Goal: Task Accomplishment & Management: Complete application form

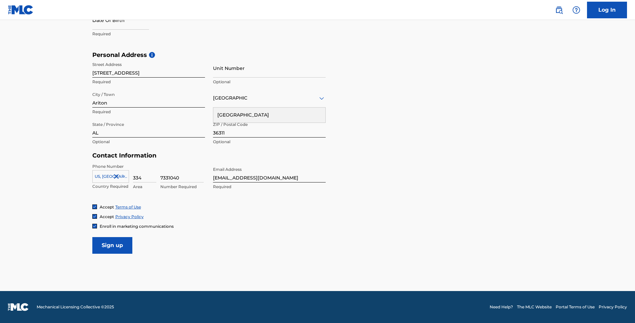
click at [126, 174] on div at bounding box center [122, 177] width 14 height 8
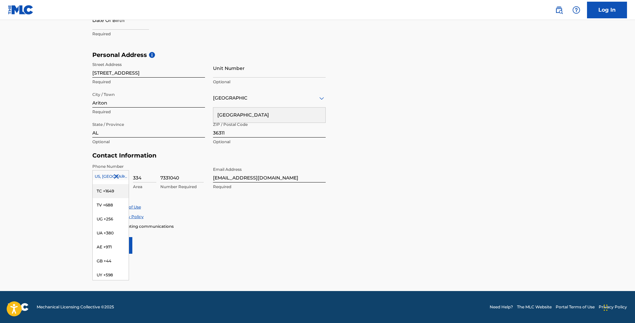
scroll to position [2808, 0]
click at [535, 135] on div "Personal Address i Street Address 7183 Highway 51 Required Unit Number Optional…" at bounding box center [317, 101] width 451 height 101
click at [116, 248] on input "Sign up" at bounding box center [112, 245] width 40 height 17
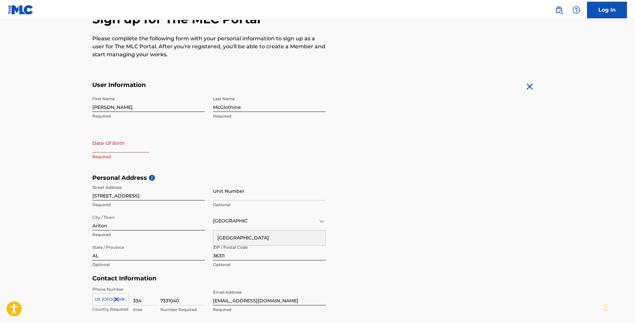
scroll to position [65, 0]
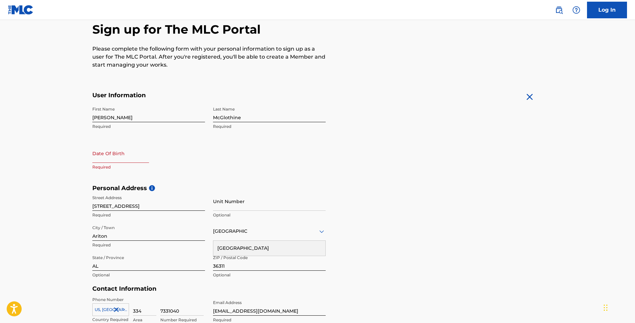
click at [116, 157] on input "text" at bounding box center [120, 153] width 57 height 19
select select "7"
select select "2025"
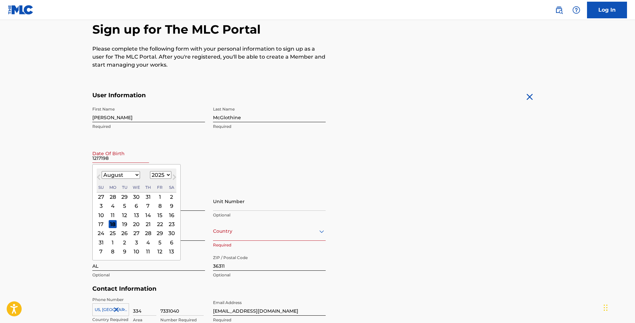
type input "12171981"
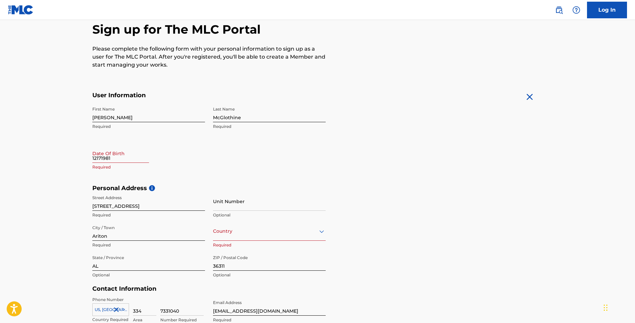
click at [417, 167] on form "User Information First Name Robert Required Last Name McGlothine Required Date …" at bounding box center [317, 240] width 451 height 296
click at [130, 157] on input "12171981" at bounding box center [120, 153] width 57 height 19
select select "7"
select select "2025"
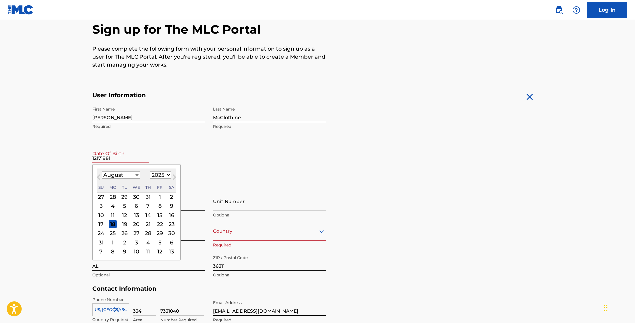
click at [134, 173] on select "January February March April May June July August September October November De…" at bounding box center [121, 175] width 38 height 8
select select "11"
click at [102, 171] on select "January February March April May June July August September October November De…" at bounding box center [121, 175] width 38 height 8
click at [165, 175] on select "1899 1900 1901 1902 1903 1904 1905 1906 1907 1908 1909 1910 1911 1912 1913 1914…" at bounding box center [160, 175] width 21 height 8
select select "1981"
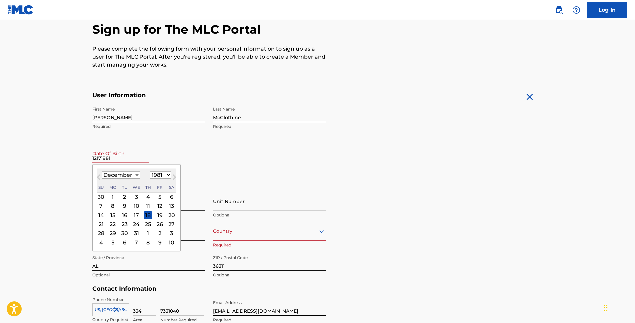
click at [150, 171] on select "1899 1900 1901 1902 1903 1904 1905 1906 1907 1908 1909 1910 1911 1912 1913 1914…" at bounding box center [160, 175] width 21 height 8
click at [149, 215] on div "17" at bounding box center [148, 215] width 8 height 8
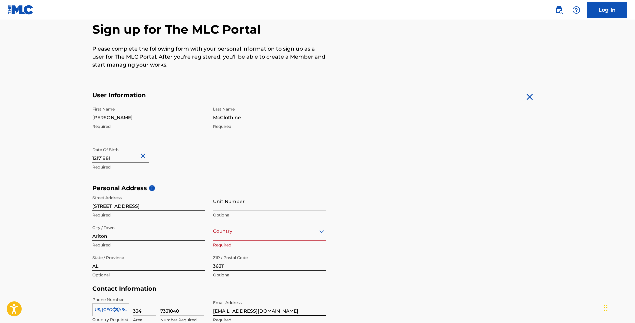
click at [474, 244] on div "Personal Address i Street Address 7183 Highway 51 Required Unit Number Optional…" at bounding box center [317, 235] width 451 height 101
drag, startPoint x: 115, startPoint y: 115, endPoint x: 82, endPoint y: 120, distance: 34.0
click at [82, 120] on main "The MLC uses identity verification before a user is registered to comply with K…" at bounding box center [317, 189] width 635 height 469
type input "[PERSON_NAME]"
click at [406, 159] on form "User Information First Name Sammy Required Last Name McGlothine Required Date O…" at bounding box center [317, 240] width 451 height 296
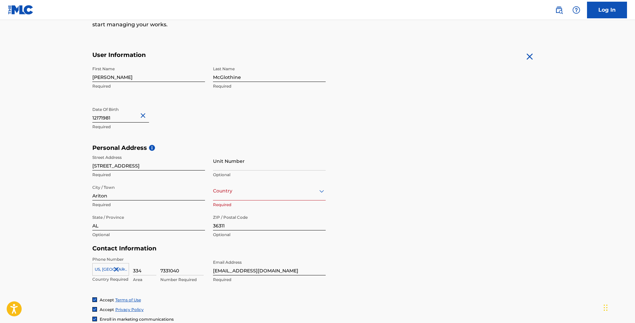
scroll to position [131, 0]
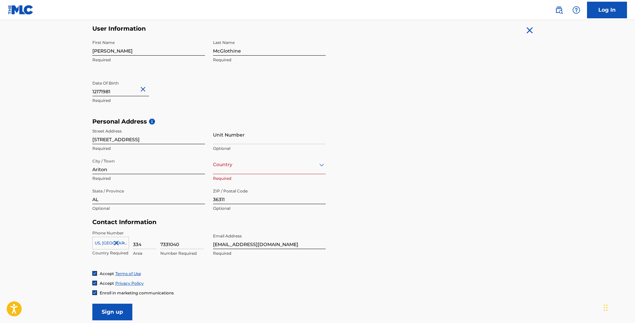
click at [324, 164] on icon at bounding box center [321, 165] width 5 height 3
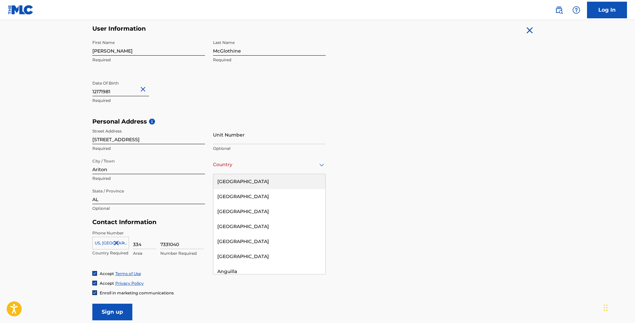
click at [305, 180] on div "[GEOGRAPHIC_DATA]" at bounding box center [269, 181] width 112 height 15
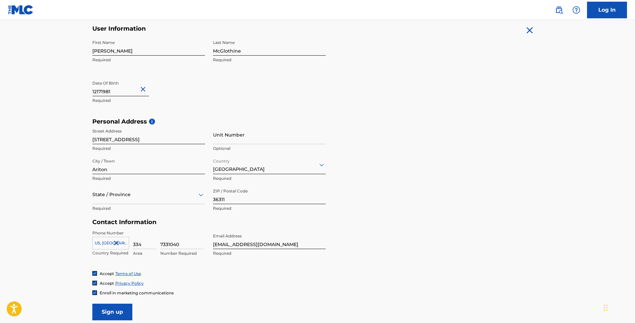
click at [199, 194] on icon at bounding box center [201, 195] width 5 height 3
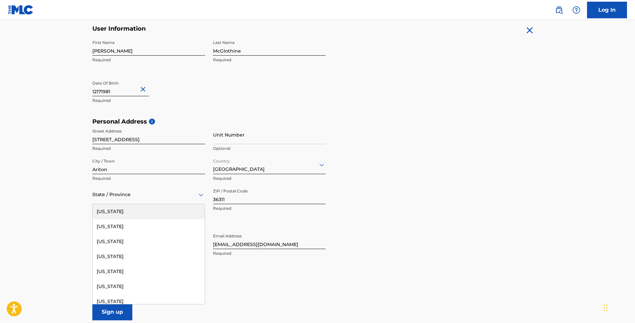
click at [172, 210] on div "[US_STATE]" at bounding box center [149, 211] width 112 height 15
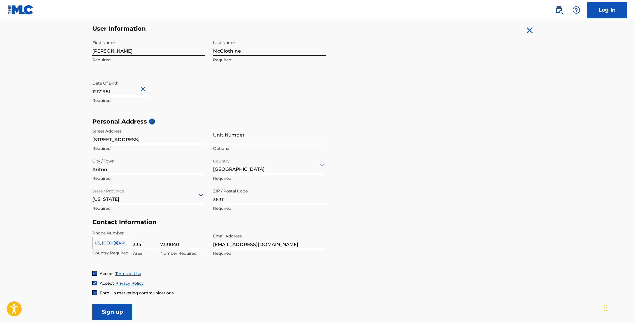
click at [470, 211] on div "Personal Address i Street Address 7183 Highway 51 Required Unit Number Optional…" at bounding box center [317, 168] width 451 height 101
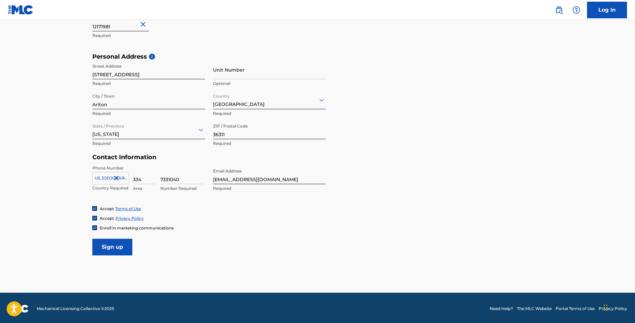
scroll to position [198, 0]
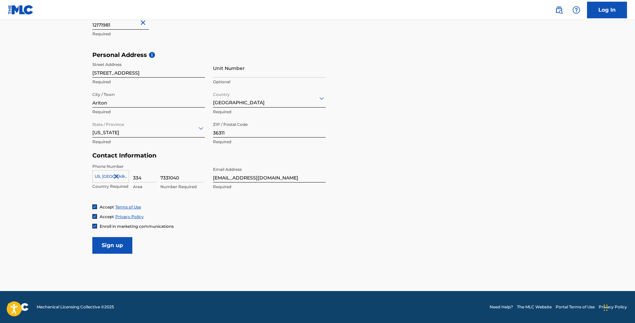
click at [115, 250] on input "Sign up" at bounding box center [112, 245] width 40 height 17
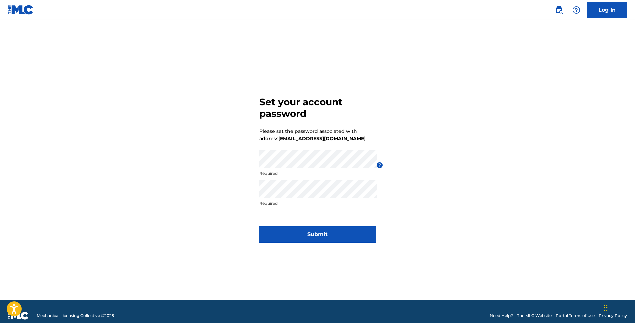
click at [457, 143] on div "Set your account password Please set the password associated with address [EMAI…" at bounding box center [317, 168] width 467 height 263
click at [330, 236] on button "Submit" at bounding box center [317, 234] width 117 height 17
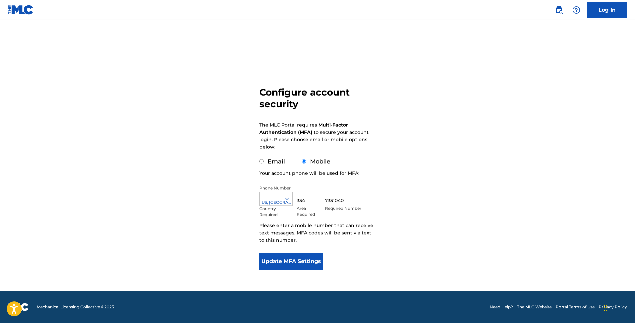
click at [309, 260] on button "Update MFA Settings" at bounding box center [291, 261] width 64 height 17
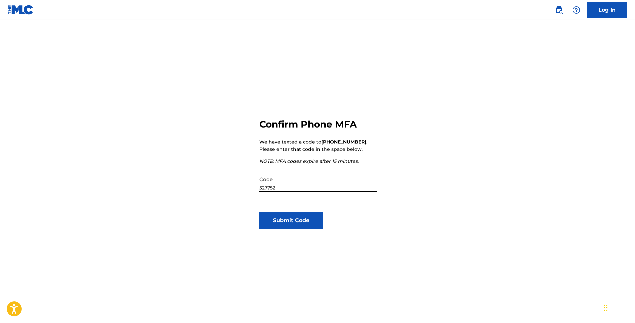
type input "527752"
click at [302, 223] on button "Submit Code" at bounding box center [291, 220] width 64 height 17
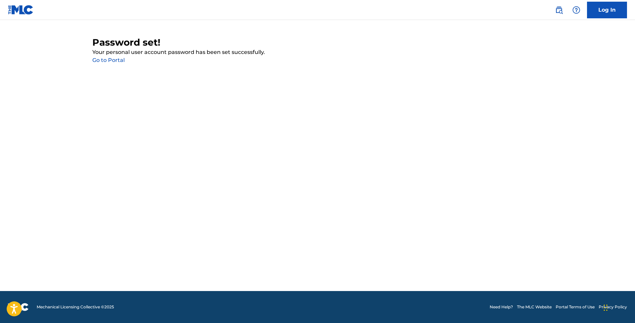
click at [116, 60] on link "Go to Portal" at bounding box center [108, 60] width 32 height 6
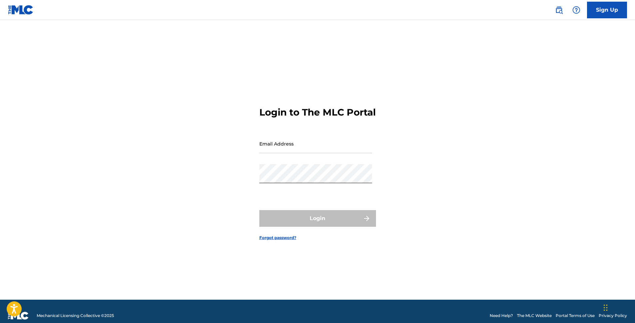
click at [284, 147] on input "Email Address" at bounding box center [315, 143] width 113 height 19
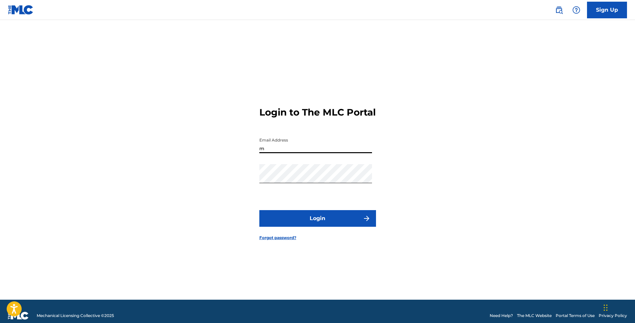
type input "[EMAIL_ADDRESS][DOMAIN_NAME]"
click at [349, 222] on button "Login" at bounding box center [317, 218] width 117 height 17
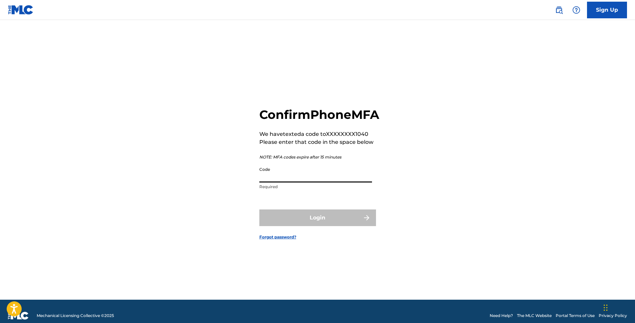
click at [301, 179] on input "Code" at bounding box center [315, 173] width 113 height 19
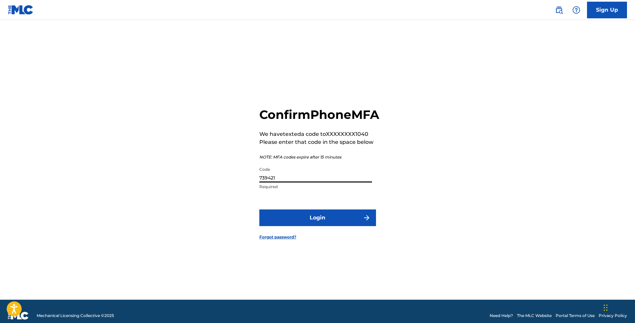
type input "739421"
click at [321, 226] on button "Login" at bounding box center [317, 218] width 117 height 17
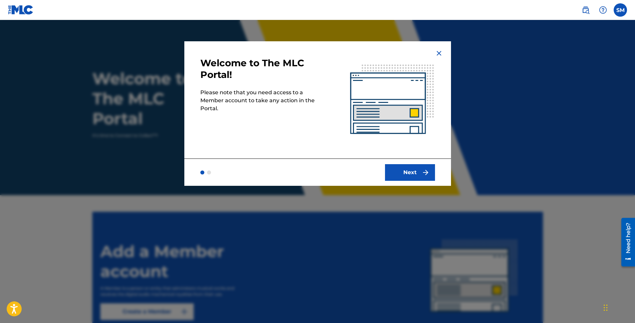
click at [414, 172] on button "Next" at bounding box center [410, 172] width 50 height 17
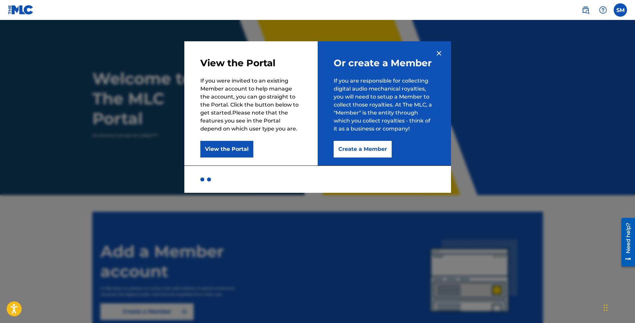
click at [366, 148] on button "Create a Member" at bounding box center [363, 149] width 58 height 17
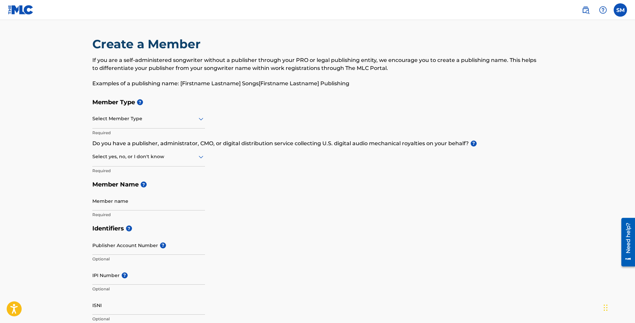
click at [202, 118] on icon at bounding box center [201, 119] width 8 height 8
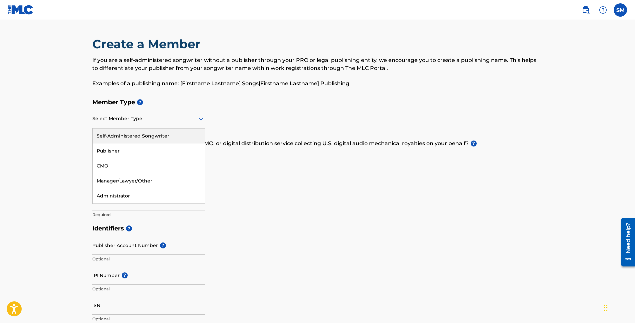
click at [184, 134] on div "Self-Administered Songwriter" at bounding box center [149, 136] width 112 height 15
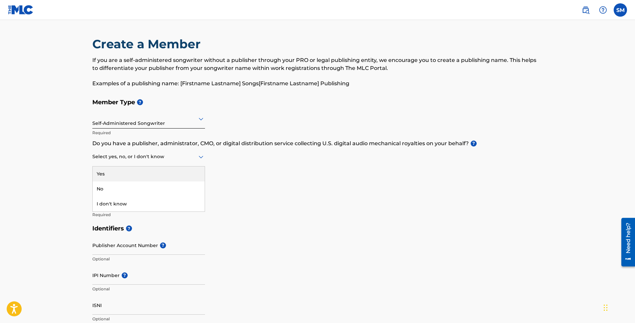
click at [198, 155] on icon at bounding box center [201, 157] width 8 height 8
click at [161, 194] on div "No" at bounding box center [149, 189] width 112 height 15
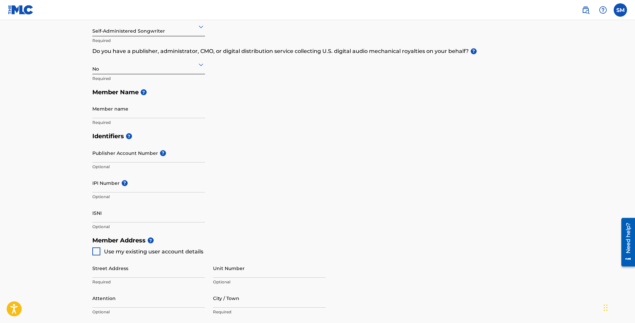
scroll to position [100, 0]
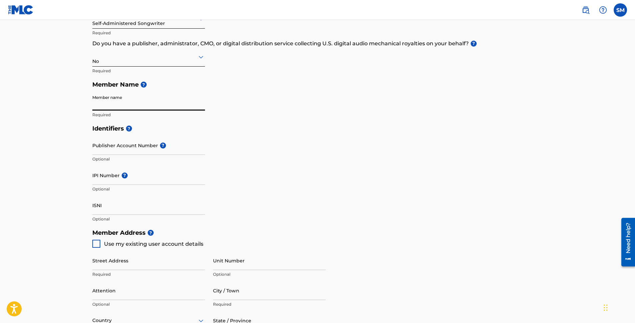
click at [164, 104] on input "Member name" at bounding box center [148, 101] width 113 height 19
type input "[PERSON_NAME]"
click at [362, 108] on div "Member Type ? Self-Administered Songwriter Required Do you have a publisher, ad…" at bounding box center [317, 58] width 451 height 126
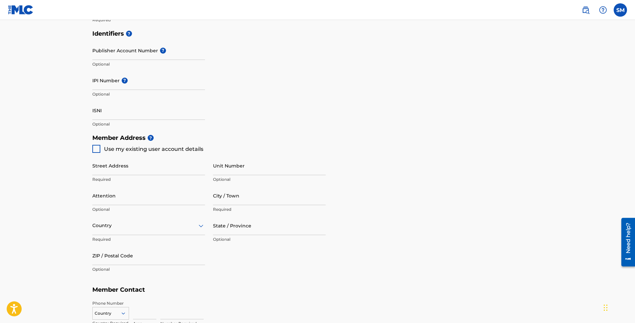
scroll to position [200, 0]
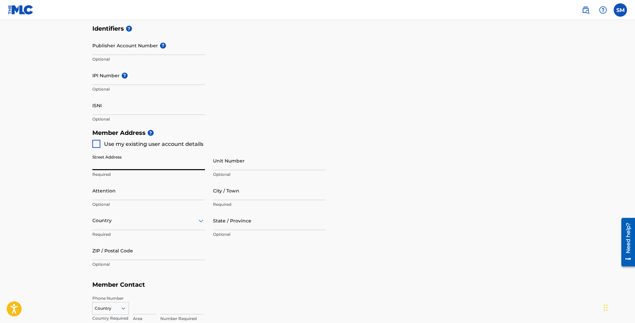
click at [153, 165] on input "Street Address" at bounding box center [148, 160] width 113 height 19
type input "[STREET_ADDRESS]"
type input "Ariton"
type input "[GEOGRAPHIC_DATA]"
type input "AL"
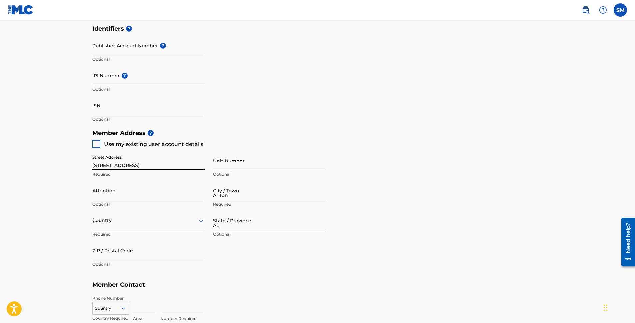
type input "36311"
type input "[GEOGRAPHIC_DATA]"
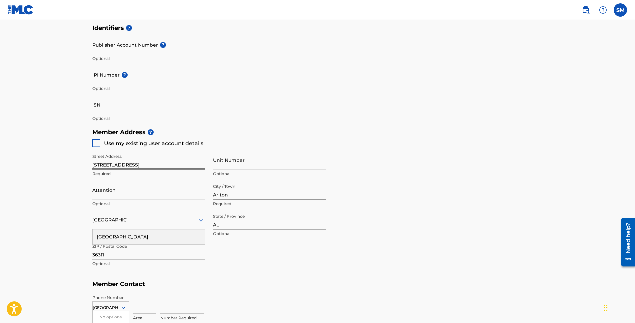
click at [451, 172] on div "Member Address ? Use my existing user account details Street Address [STREET_AD…" at bounding box center [317, 201] width 451 height 152
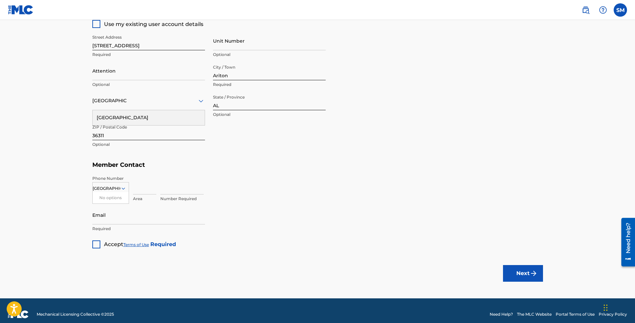
scroll to position [327, 0]
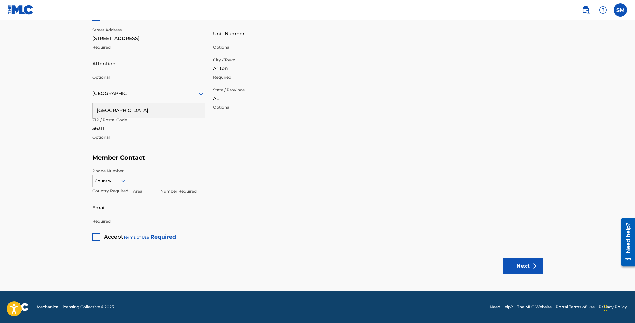
click at [126, 180] on icon at bounding box center [123, 181] width 6 height 6
click at [113, 191] on div "US, [GEOGRAPHIC_DATA] +1" at bounding box center [111, 198] width 36 height 26
click at [146, 183] on input at bounding box center [144, 177] width 23 height 19
type input "334"
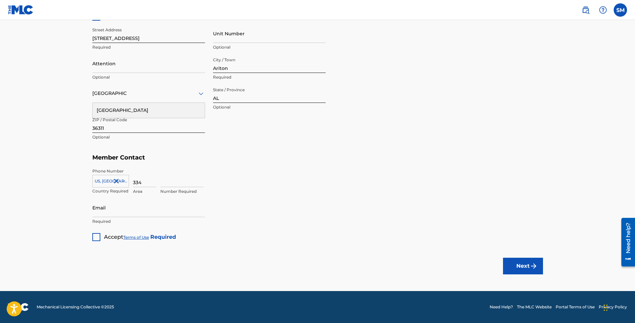
type input "1"
type input "7331040"
type input "[EMAIL_ADDRESS][DOMAIN_NAME]"
click at [338, 204] on div "Member Type ? Self-Administered Songwriter Required Do you have a publisher, ad…" at bounding box center [317, 4] width 451 height 473
click at [315, 194] on div "7331040 Number Required" at bounding box center [351, 183] width 383 height 30
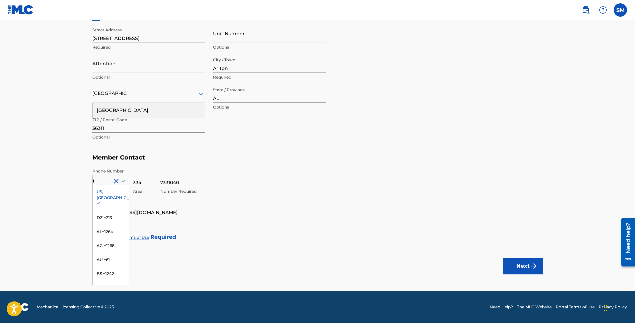
click at [284, 170] on div "7331040 Number Required" at bounding box center [351, 183] width 383 height 30
click at [160, 157] on h5 "Member Contact" at bounding box center [317, 158] width 451 height 14
click at [111, 192] on div "US, [GEOGRAPHIC_DATA] +1" at bounding box center [111, 198] width 36 height 26
click at [96, 236] on div at bounding box center [96, 237] width 8 height 8
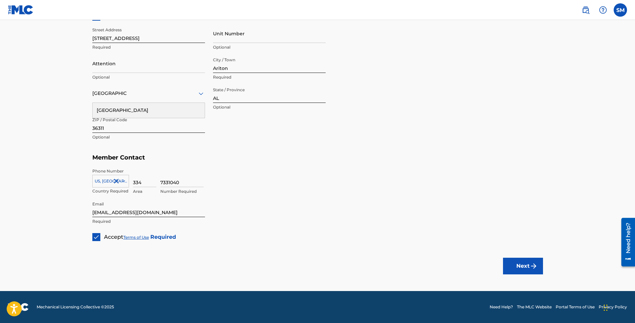
click at [519, 268] on button "Next" at bounding box center [523, 266] width 40 height 17
click at [521, 264] on button "Next" at bounding box center [523, 266] width 40 height 17
click at [201, 95] on icon at bounding box center [201, 93] width 5 height 3
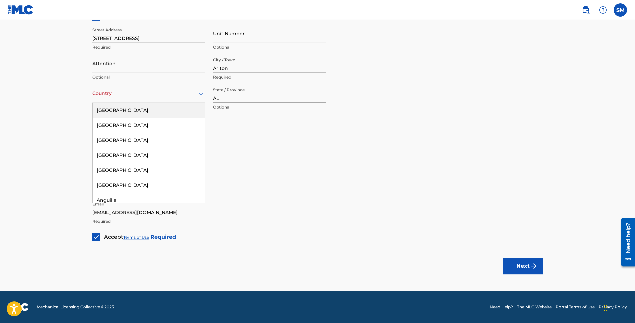
click at [178, 112] on div "[GEOGRAPHIC_DATA]" at bounding box center [149, 110] width 112 height 15
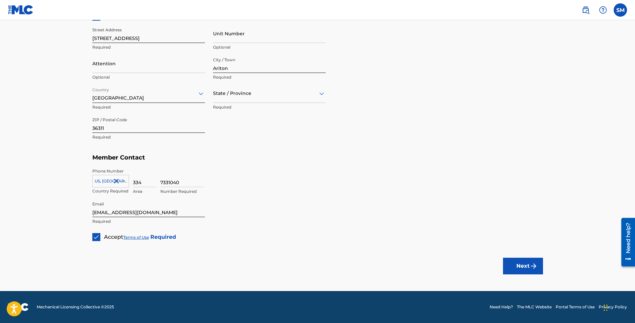
click at [320, 96] on icon at bounding box center [322, 94] width 8 height 8
click at [289, 110] on div "[US_STATE]" at bounding box center [269, 110] width 112 height 15
click at [465, 157] on h5 "Member Contact" at bounding box center [317, 158] width 451 height 14
click at [520, 266] on button "Next" at bounding box center [523, 266] width 40 height 17
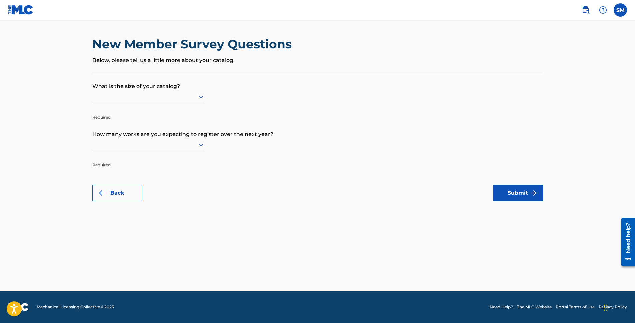
click at [199, 96] on icon at bounding box center [201, 97] width 5 height 3
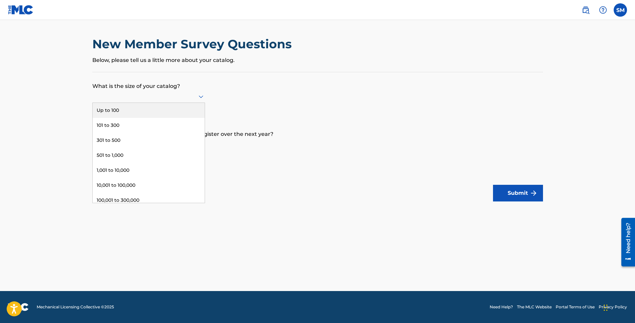
click at [173, 108] on div "Up to 100" at bounding box center [149, 110] width 112 height 15
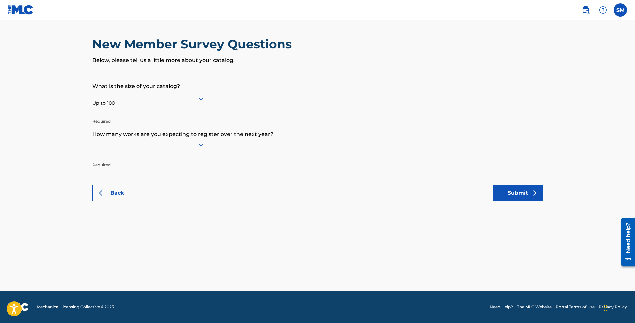
click at [358, 151] on form "What is the size of your catalog? Up to 100 Required How many works are you exp…" at bounding box center [317, 136] width 451 height 129
click at [201, 145] on icon at bounding box center [201, 145] width 5 height 3
click at [175, 156] on div "Up to 100" at bounding box center [149, 158] width 112 height 15
click at [303, 180] on form "What is the size of your catalog? Up to 100 Required How many works are you exp…" at bounding box center [317, 136] width 451 height 129
click at [520, 194] on button "Submit" at bounding box center [518, 193] width 50 height 17
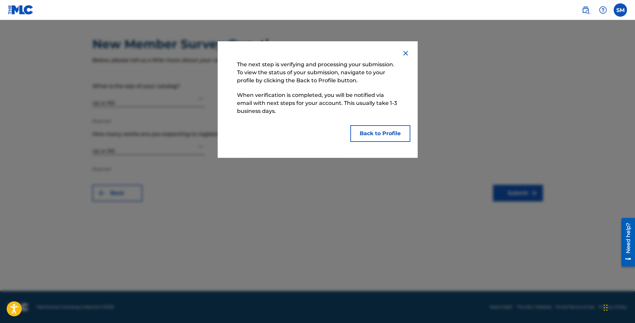
click at [378, 137] on button "Back to Profile" at bounding box center [380, 133] width 60 height 17
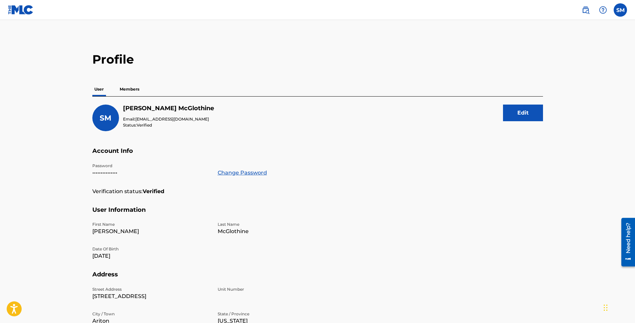
click at [140, 89] on p "Members" at bounding box center [130, 89] width 24 height 14
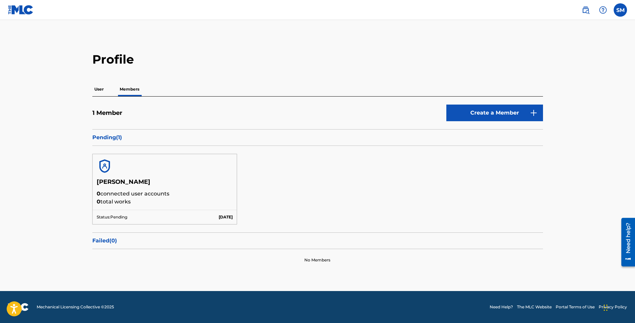
click at [98, 87] on p "User" at bounding box center [98, 89] width 13 height 14
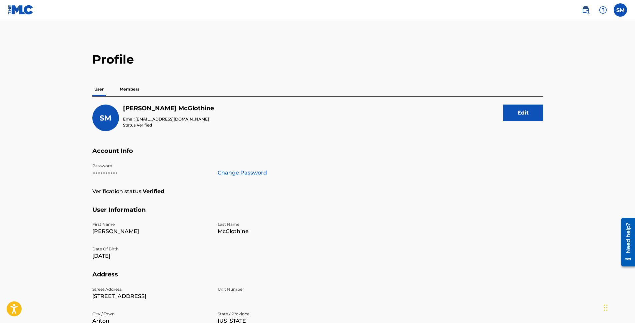
click at [621, 9] on label at bounding box center [620, 9] width 13 height 13
click at [620, 10] on input "SM [PERSON_NAME] [EMAIL_ADDRESS][DOMAIN_NAME] Notification Preferences Profile …" at bounding box center [620, 10] width 0 height 0
click at [477, 42] on main "Profile User Members SM [PERSON_NAME] Email: [EMAIL_ADDRESS][DOMAIN_NAME] Statu…" at bounding box center [317, 218] width 635 height 397
click at [26, 7] on img at bounding box center [21, 10] width 26 height 10
